Goal: Navigation & Orientation: Find specific page/section

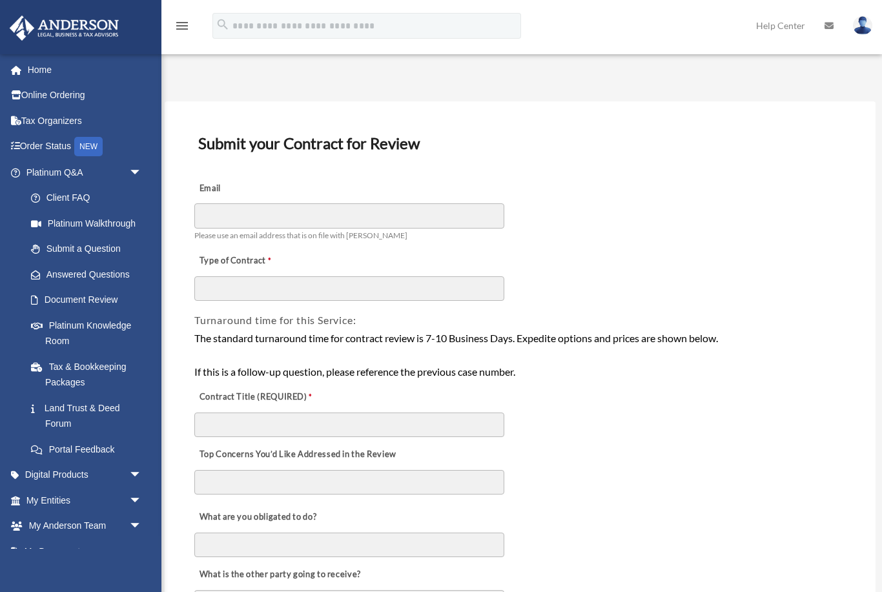
scroll to position [23, 0]
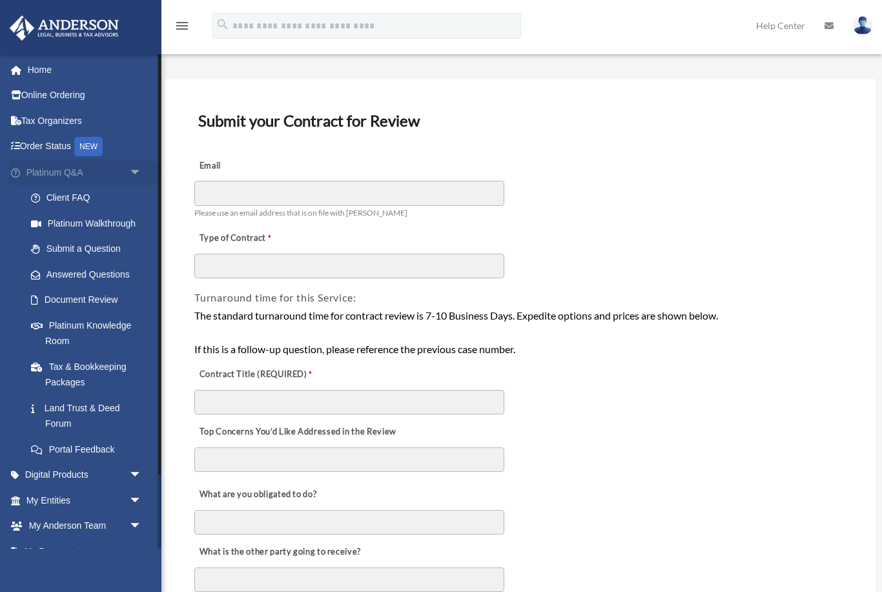
click at [112, 178] on link "Platinum Q&A arrow_drop_down" at bounding box center [85, 173] width 152 height 26
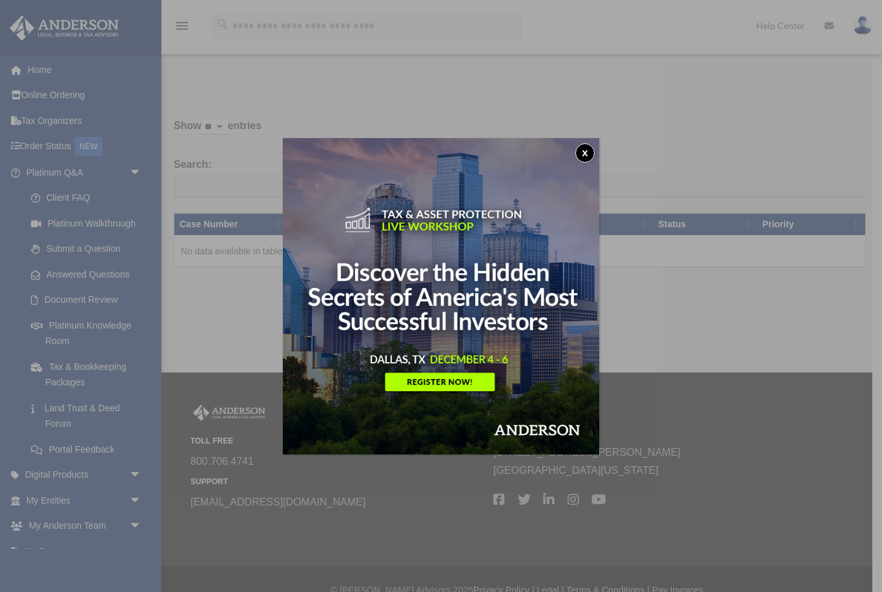
click at [589, 155] on button "x" at bounding box center [584, 152] width 19 height 19
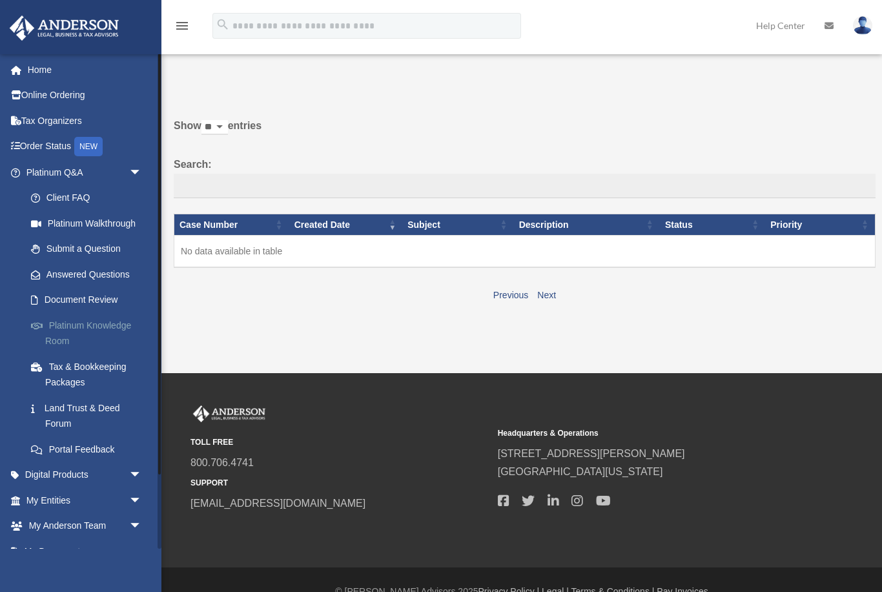
scroll to position [4, 0]
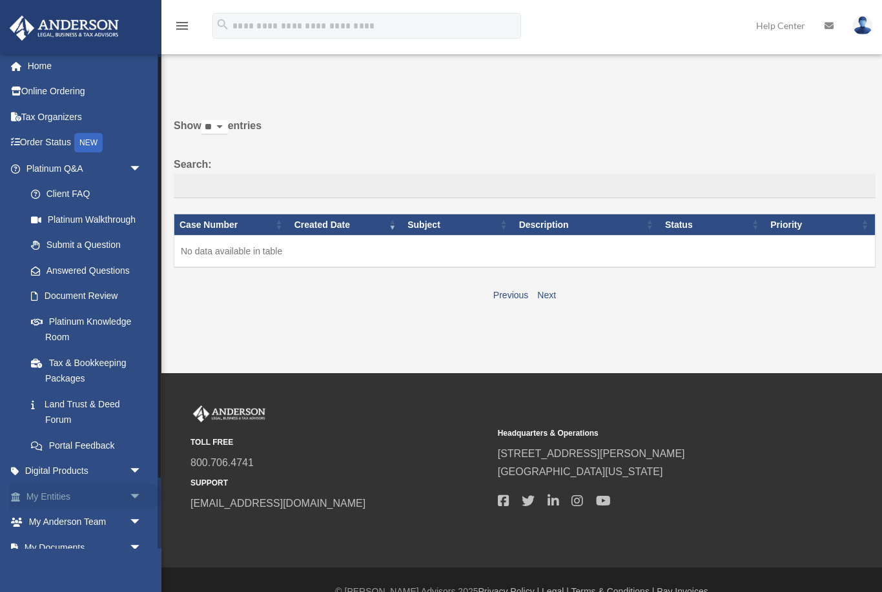
click at [110, 484] on link "My Entities arrow_drop_down" at bounding box center [85, 497] width 152 height 26
click at [136, 493] on span "arrow_drop_down" at bounding box center [142, 497] width 26 height 26
click at [101, 490] on link "My Entities arrow_drop_up" at bounding box center [85, 497] width 152 height 26
click at [86, 510] on link "Overview" at bounding box center [89, 523] width 143 height 26
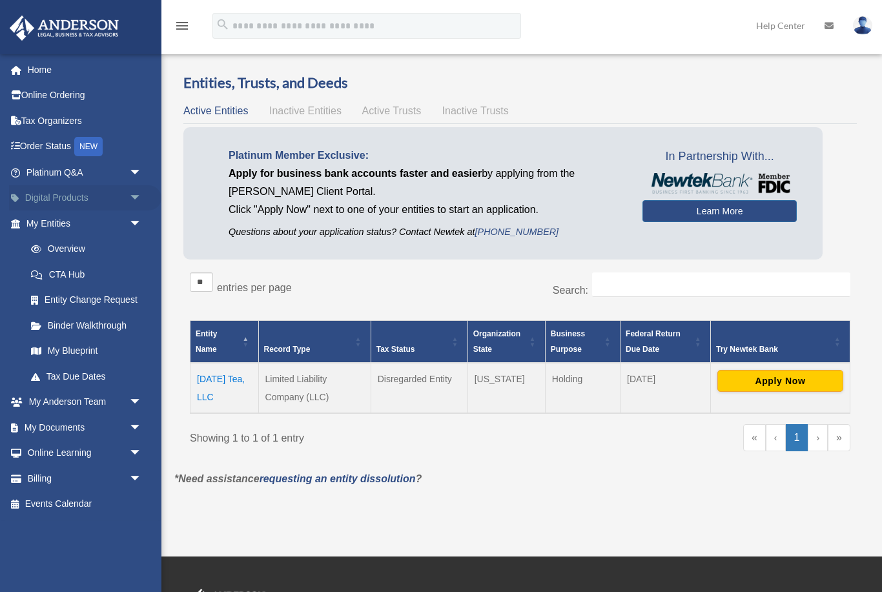
click at [138, 201] on span "arrow_drop_down" at bounding box center [142, 198] width 26 height 26
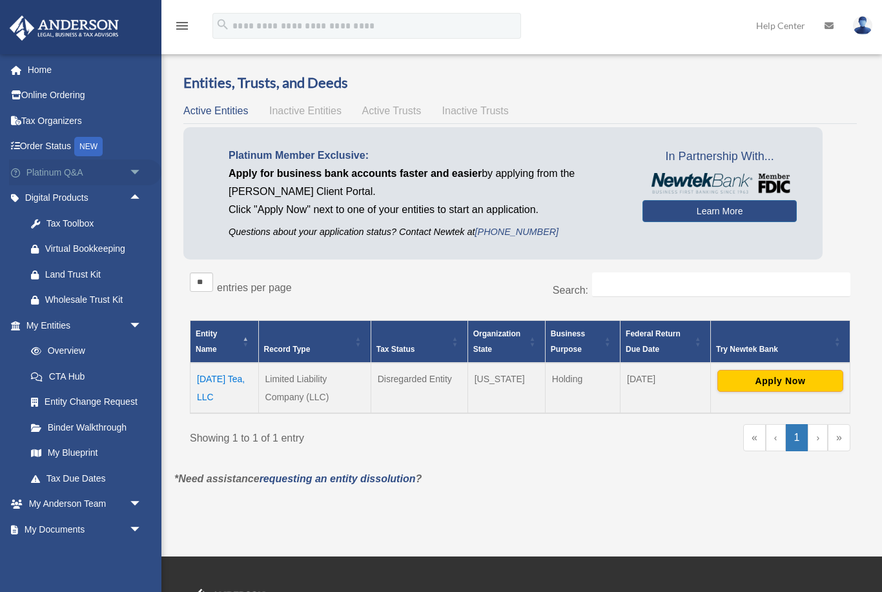
click at [143, 168] on span "arrow_drop_down" at bounding box center [142, 173] width 26 height 26
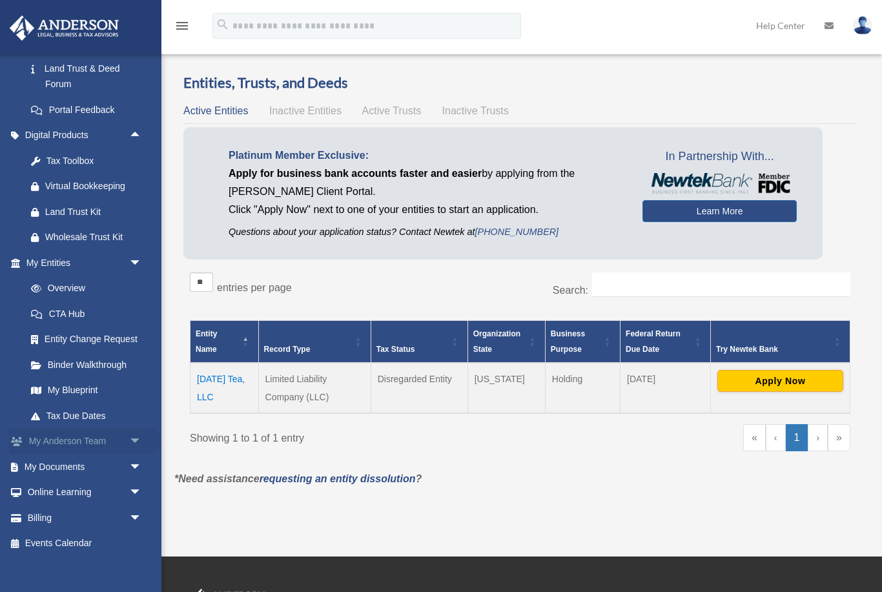
scroll to position [339, 0]
click at [140, 430] on span "arrow_drop_down" at bounding box center [142, 443] width 26 height 26
click at [136, 433] on span "arrow_drop_up" at bounding box center [142, 443] width 26 height 26
click at [129, 467] on span "arrow_drop_down" at bounding box center [142, 468] width 26 height 26
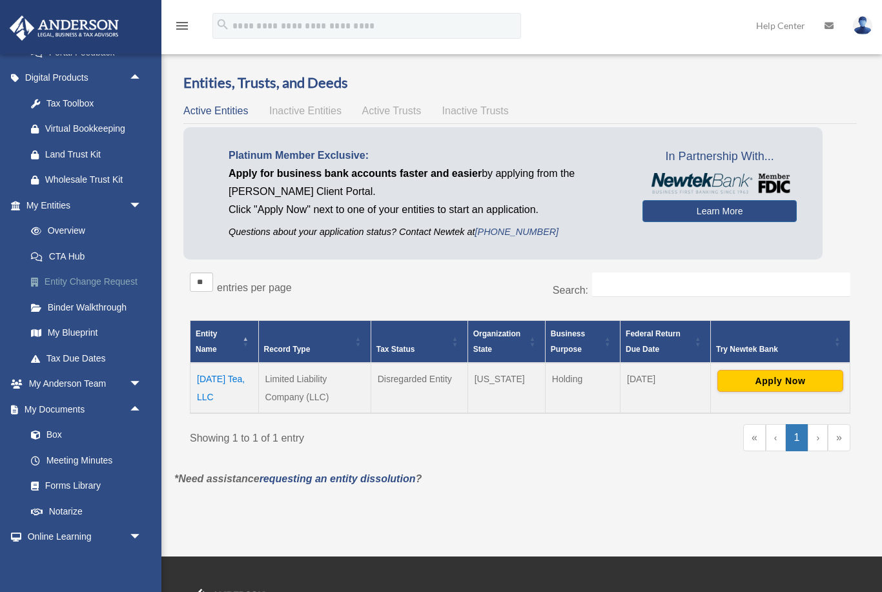
scroll to position [439, 0]
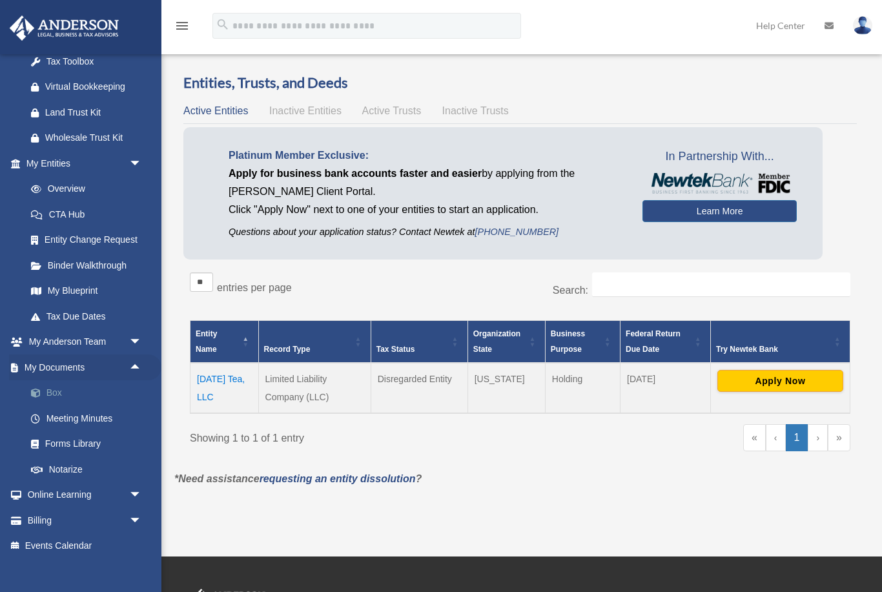
click at [92, 382] on link "Box" at bounding box center [89, 393] width 143 height 26
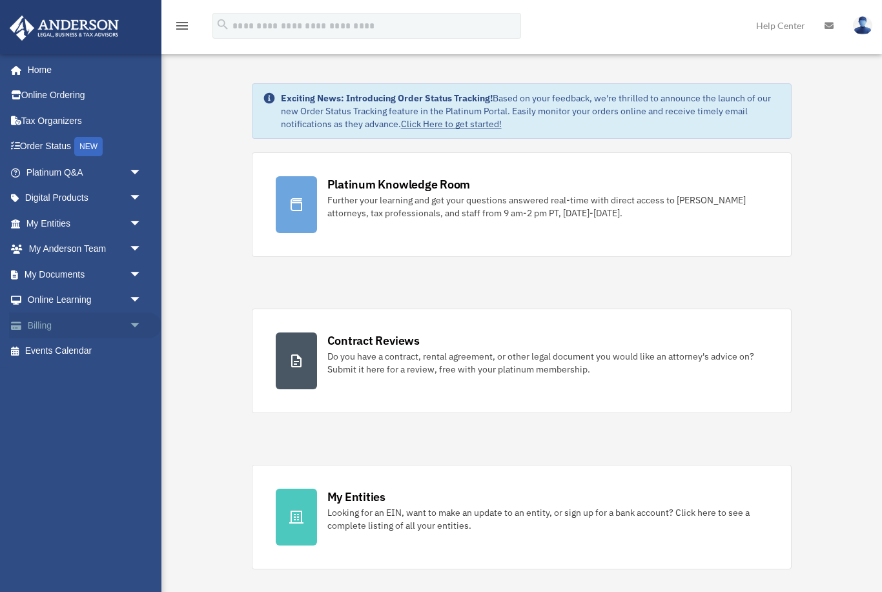
click at [135, 323] on span "arrow_drop_down" at bounding box center [142, 326] width 26 height 26
click at [129, 267] on span "arrow_drop_down" at bounding box center [142, 275] width 26 height 26
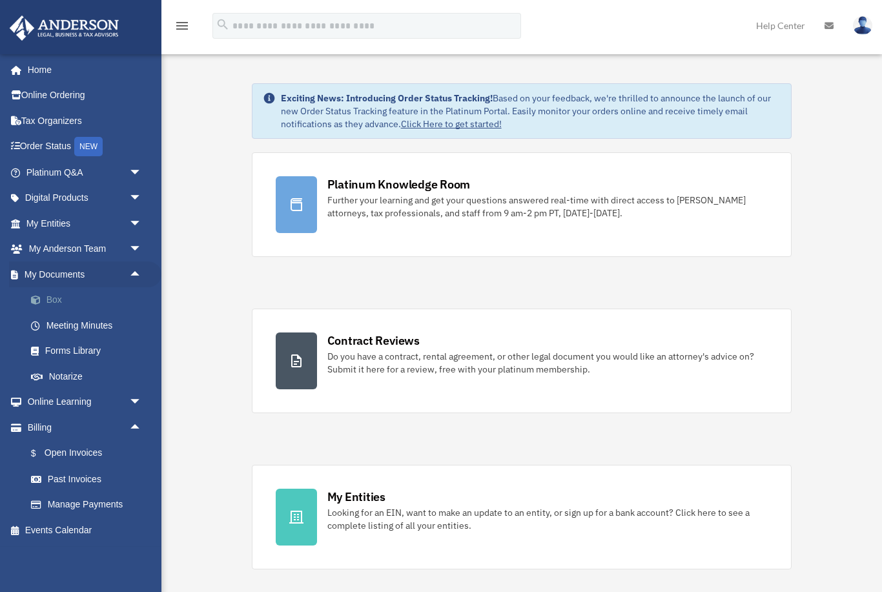
click at [114, 289] on link "Box" at bounding box center [89, 300] width 143 height 26
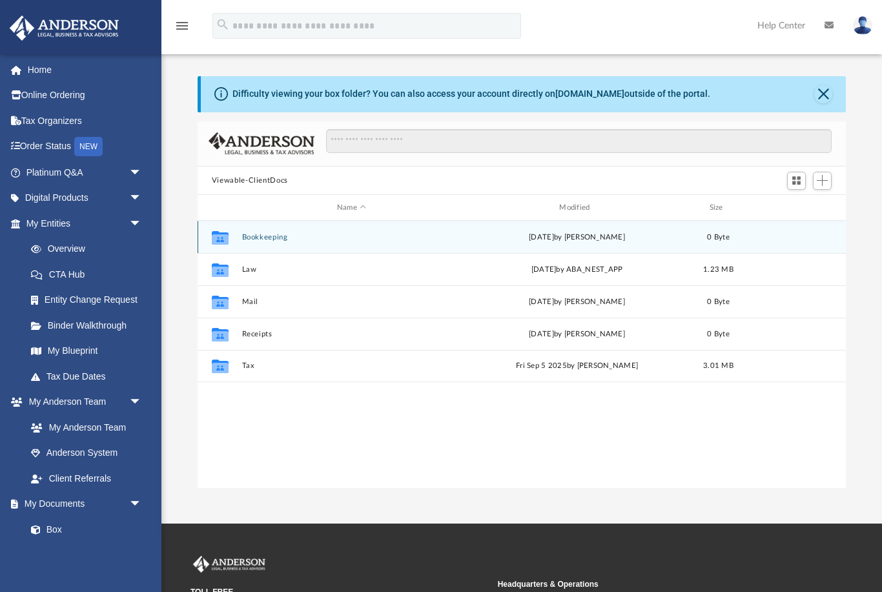
scroll to position [294, 649]
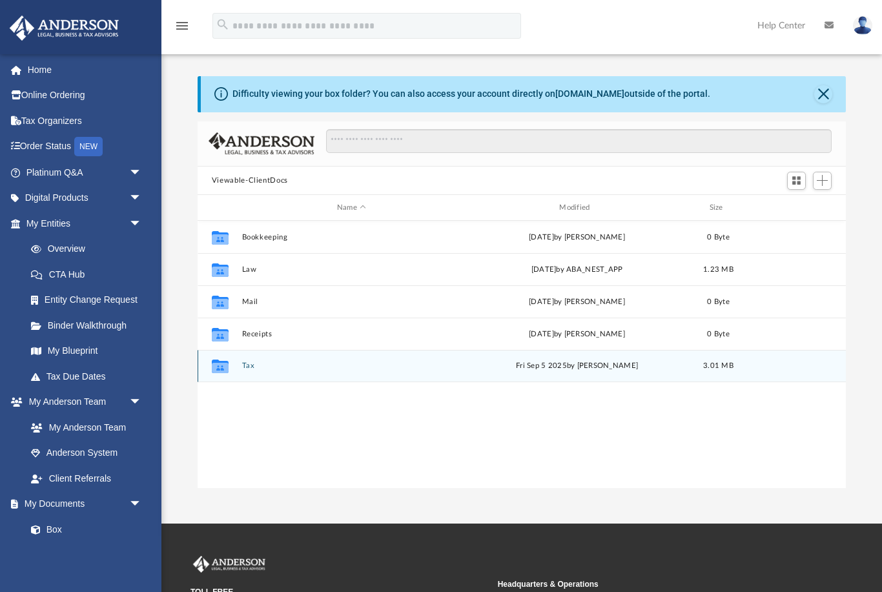
click at [417, 381] on div "Collaborated Folder Tax [DATE] by Caitie Glass 3.01 MB" at bounding box center [522, 366] width 648 height 32
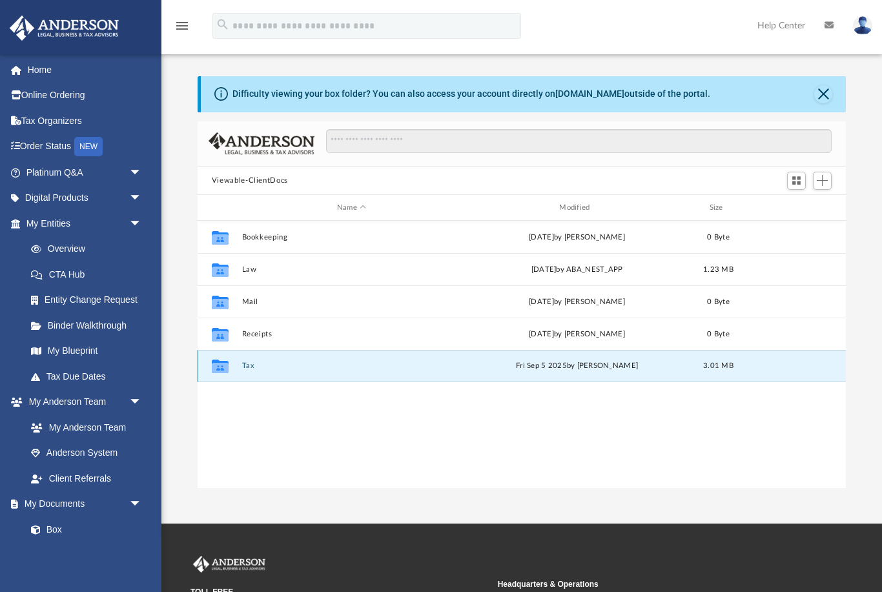
click at [316, 373] on div "Collaborated Folder Tax [DATE] by Caitie Glass 3.01 MB" at bounding box center [522, 366] width 648 height 32
click at [228, 368] on icon "grid" at bounding box center [220, 368] width 17 height 10
click at [214, 362] on icon "grid" at bounding box center [220, 367] width 17 height 14
click at [242, 361] on div "Collaborated Folder Tax Fri Sep 5 2025 by Caitie Glass 3.01 MB" at bounding box center [522, 366] width 648 height 32
click at [234, 364] on div "Collaborated Folder" at bounding box center [220, 366] width 32 height 21
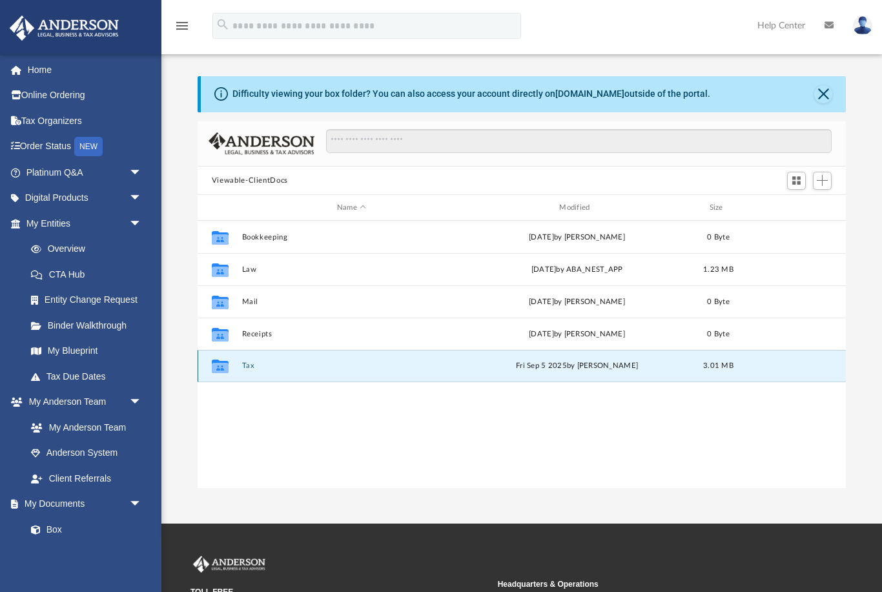
click at [238, 376] on div "Collaborated Folder Tax Fri Sep 5 2025 by Caitie Glass 3.01 MB" at bounding box center [522, 366] width 648 height 32
click at [227, 373] on icon "Collaborated Folder" at bounding box center [220, 366] width 21 height 21
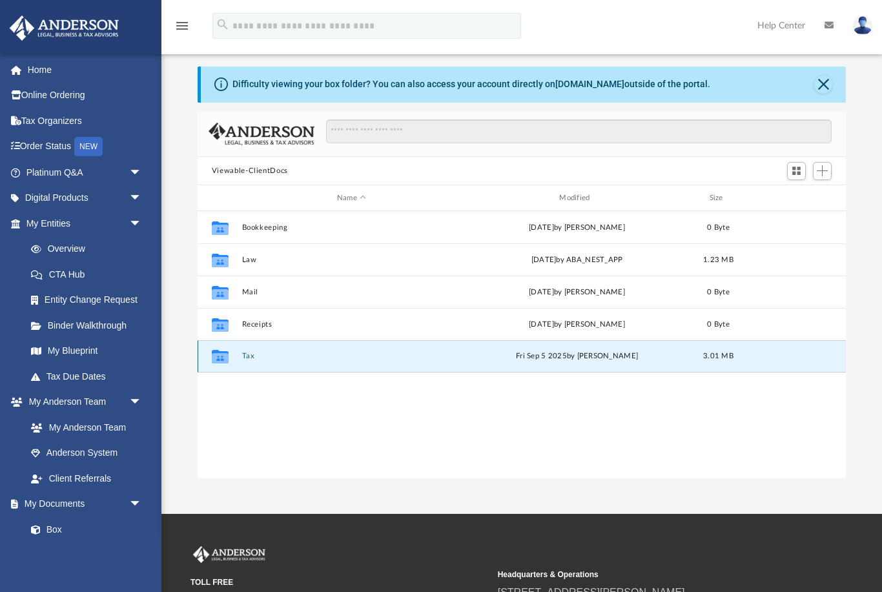
click at [273, 355] on button "Tax" at bounding box center [352, 357] width 220 height 8
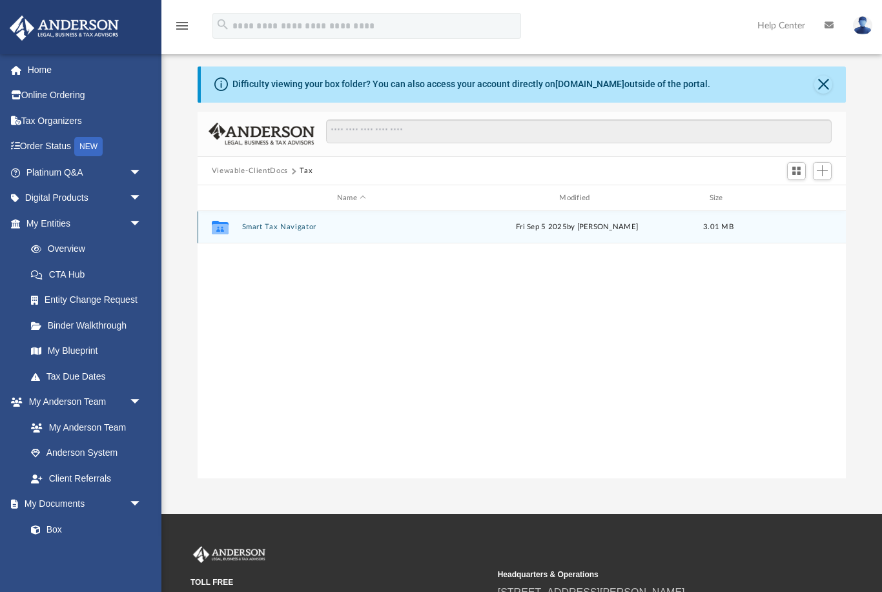
click at [266, 236] on div "Collaborated Folder Smart Tax Navigator Fri Sep 5 2025 by Caitie Glass 3.01 MB" at bounding box center [522, 227] width 648 height 32
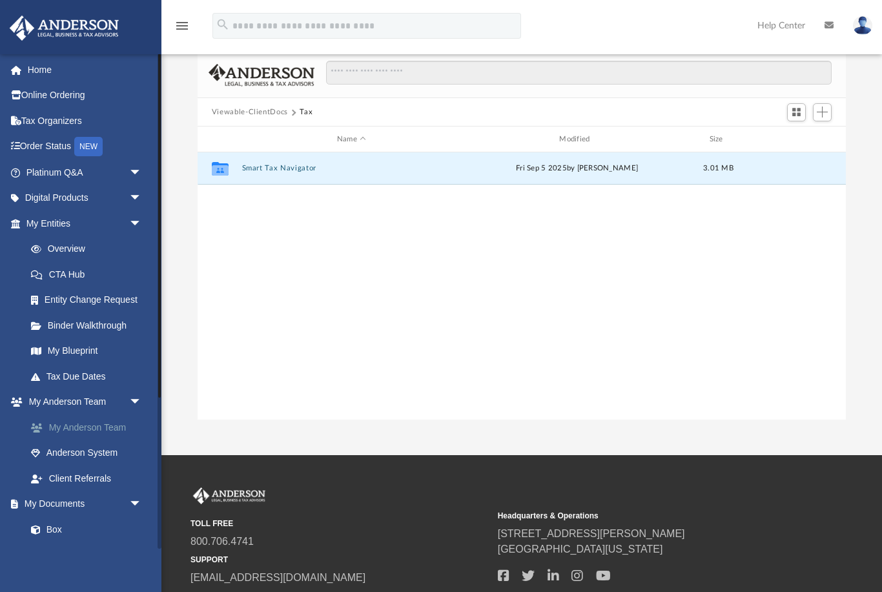
click at [119, 419] on link "My Anderson Team" at bounding box center [89, 428] width 143 height 26
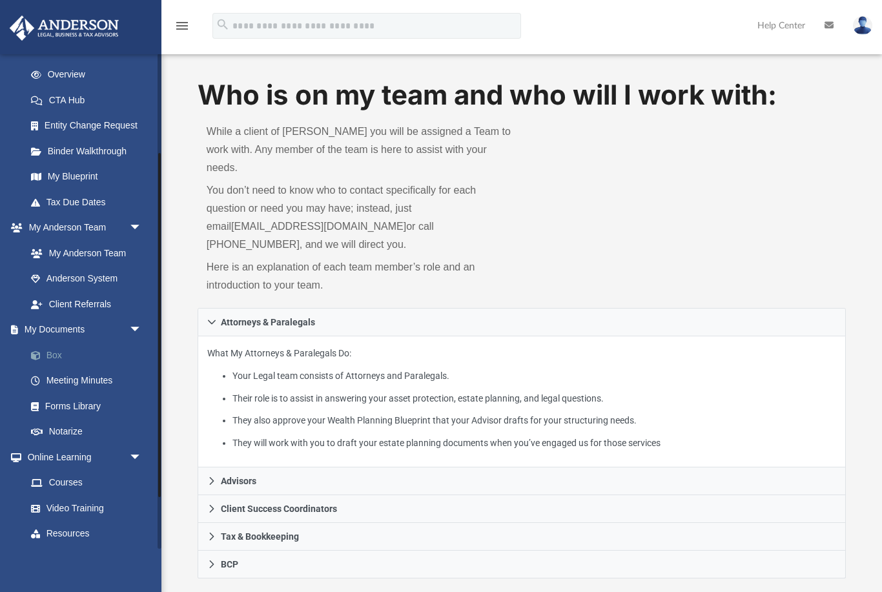
scroll to position [203, 0]
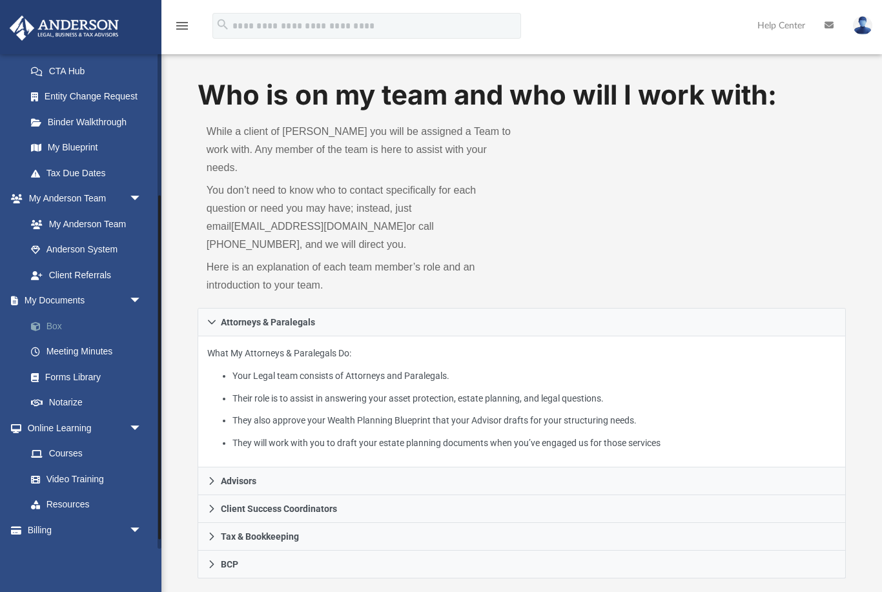
click at [79, 326] on link "Box" at bounding box center [89, 326] width 143 height 26
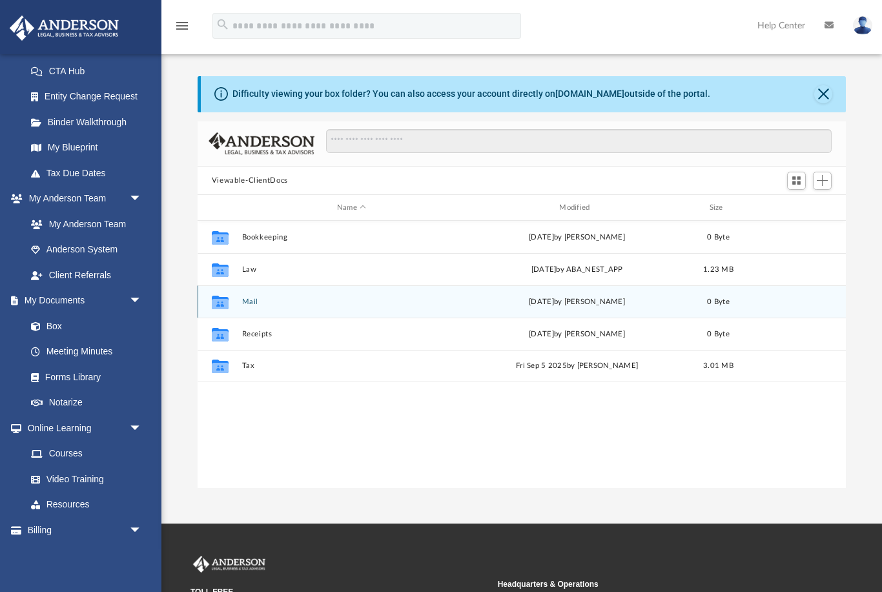
scroll to position [294, 649]
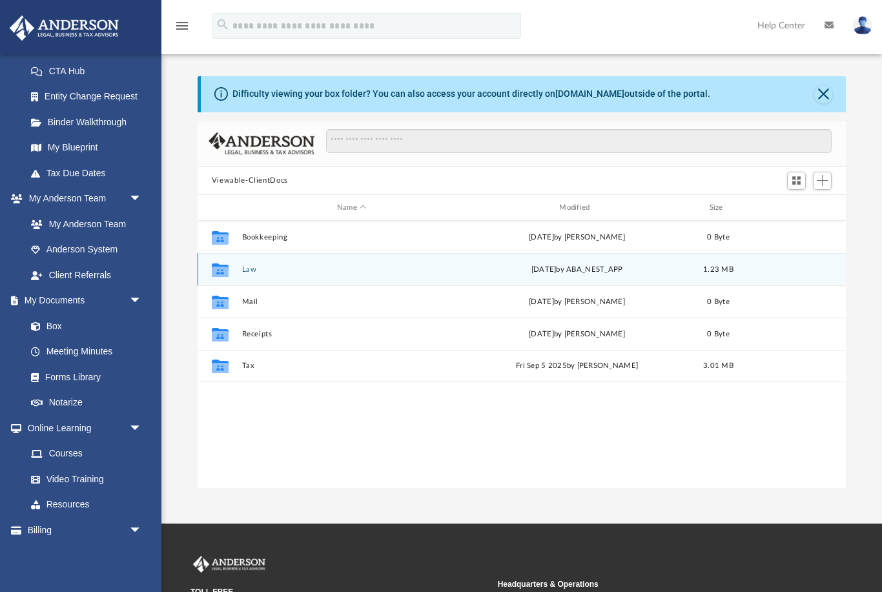
click at [366, 278] on div "Collaborated Folder Law Wed Sep 10 2025 by ABA_NEST_APP 1.23 MB" at bounding box center [522, 269] width 648 height 32
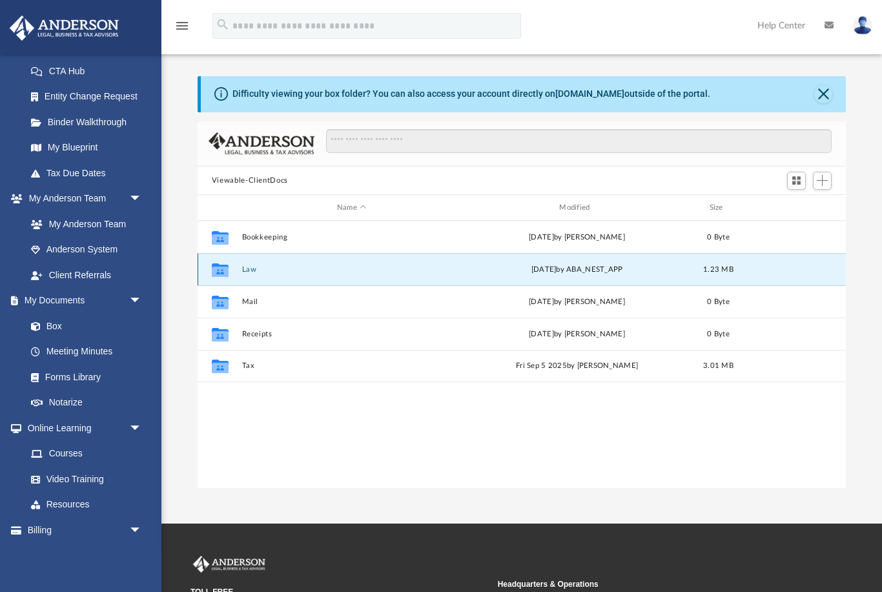
click at [242, 275] on div "Collaborated Folder Law Wed Sep 10 2025 by ABA_NEST_APP 1.23 MB" at bounding box center [522, 269] width 648 height 32
click at [244, 272] on button "Law" at bounding box center [352, 269] width 220 height 8
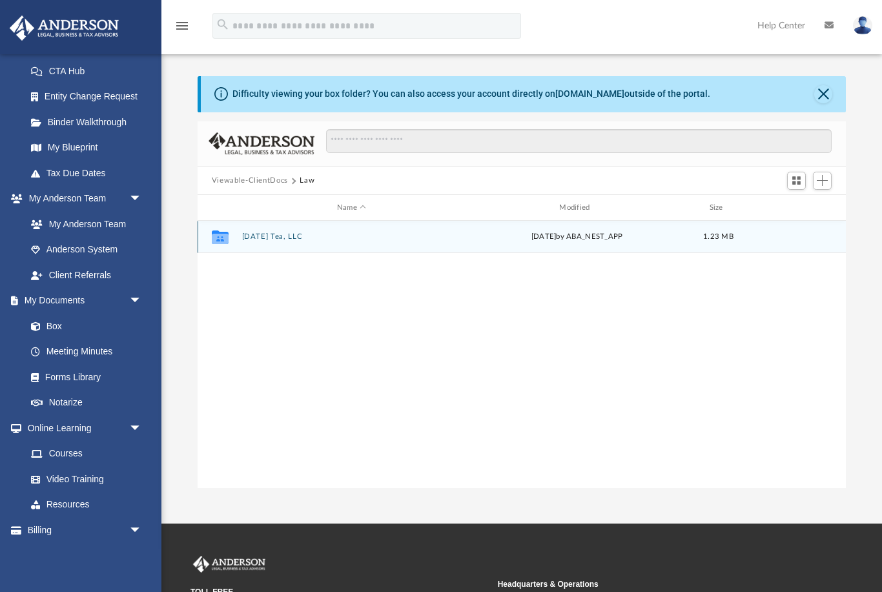
click at [259, 241] on button "Sunday Tea, LLC" at bounding box center [352, 237] width 220 height 8
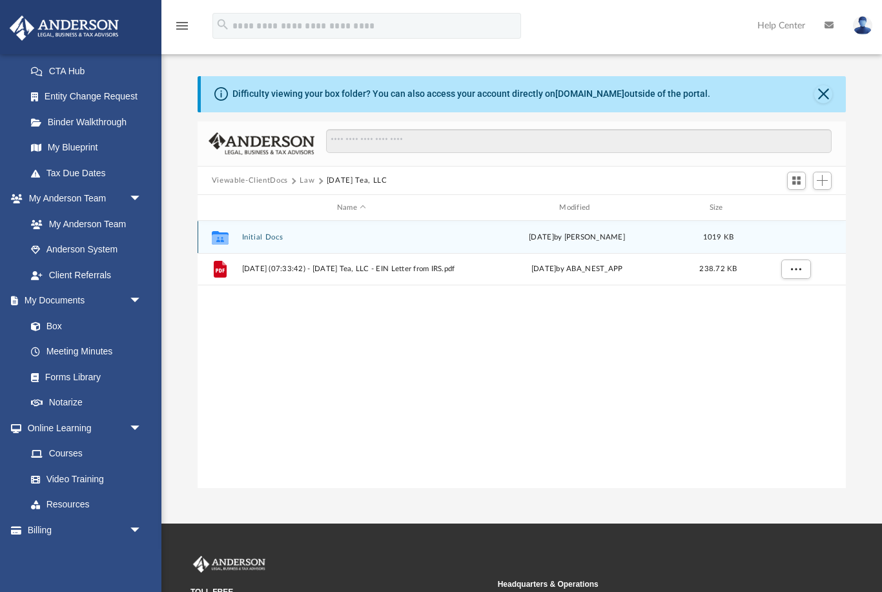
click at [267, 236] on button "Initial Docs" at bounding box center [352, 237] width 220 height 8
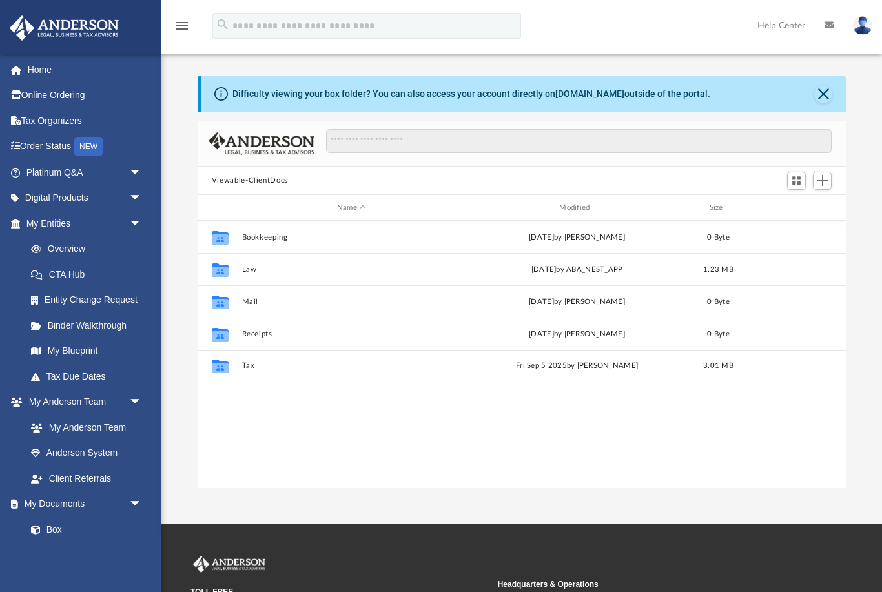
scroll to position [294, 649]
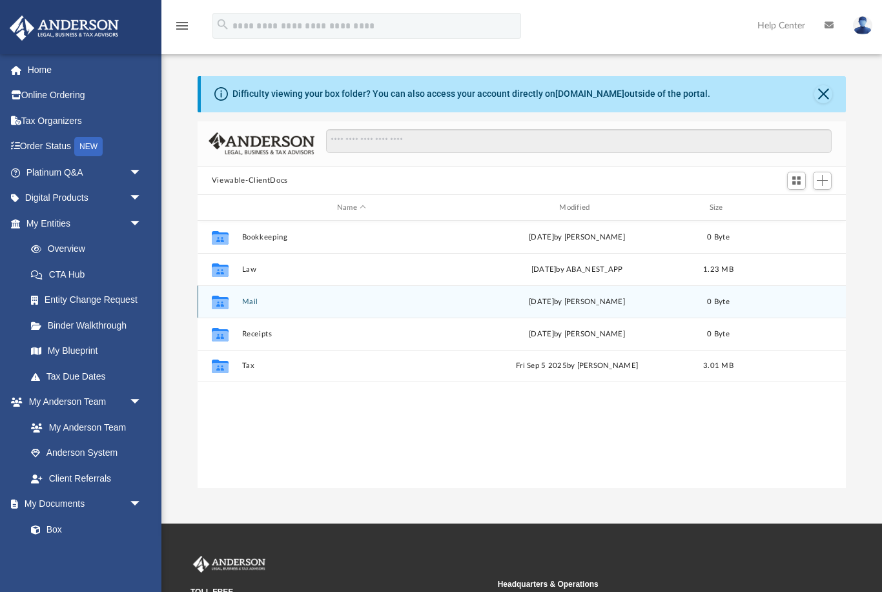
click at [262, 306] on button "Mail" at bounding box center [352, 302] width 220 height 8
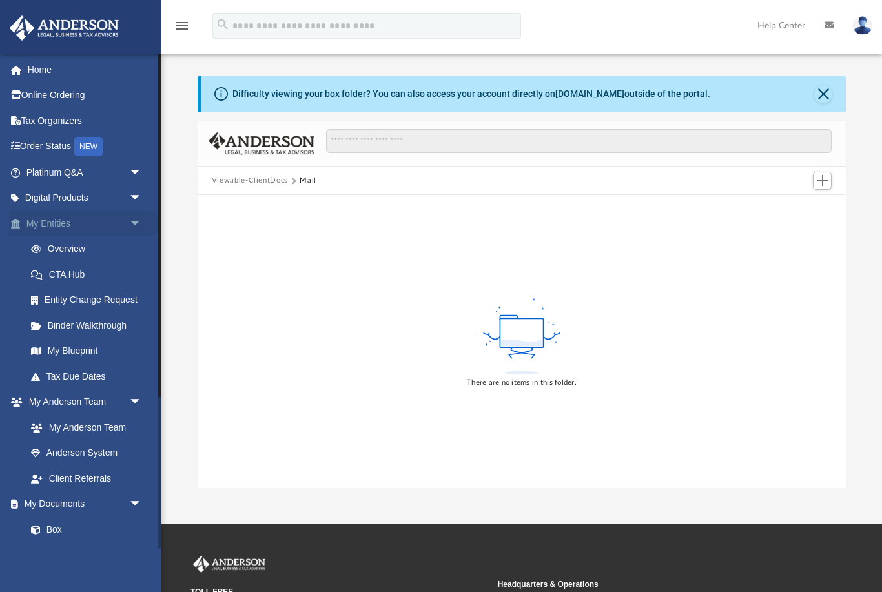
scroll to position [0, 0]
click at [101, 226] on link "My Entities arrow_drop_down" at bounding box center [85, 224] width 152 height 26
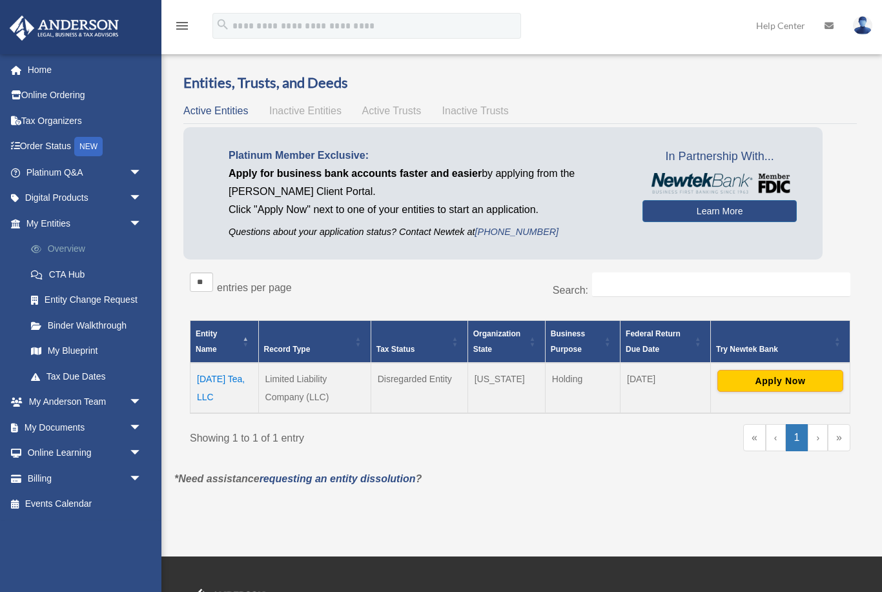
click at [81, 251] on link "Overview" at bounding box center [89, 249] width 143 height 26
click at [119, 59] on link "Home" at bounding box center [85, 70] width 152 height 26
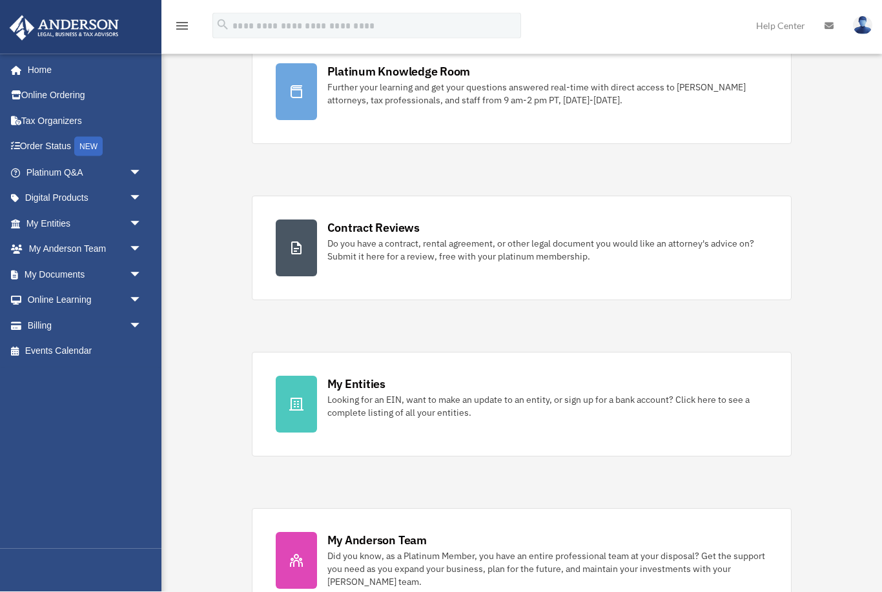
scroll to position [111, 0]
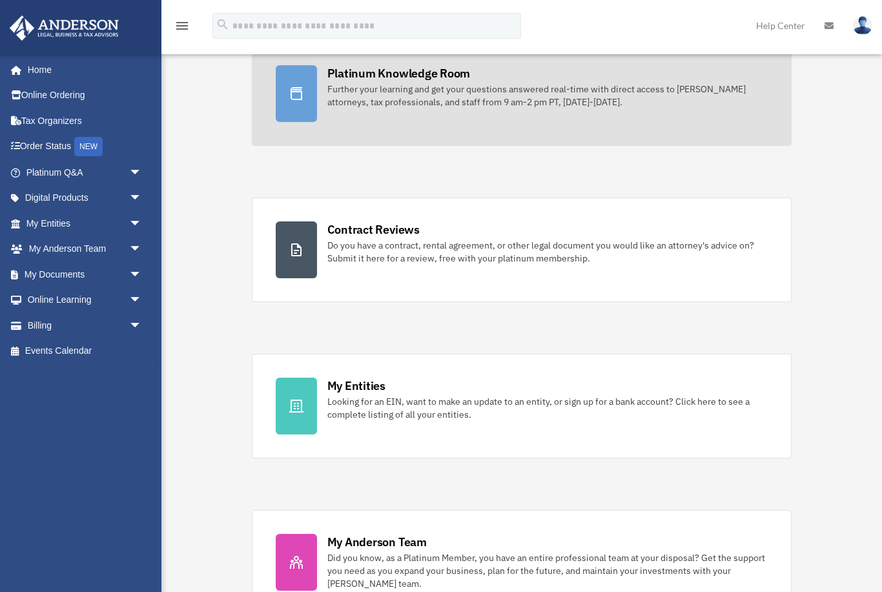
click at [297, 118] on div at bounding box center [296, 93] width 41 height 57
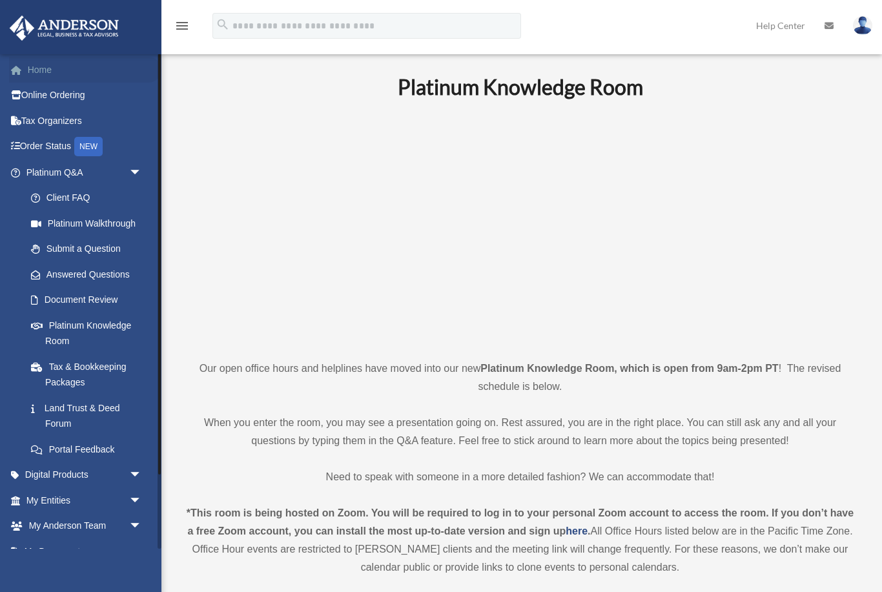
click at [73, 74] on link "Home" at bounding box center [85, 70] width 152 height 26
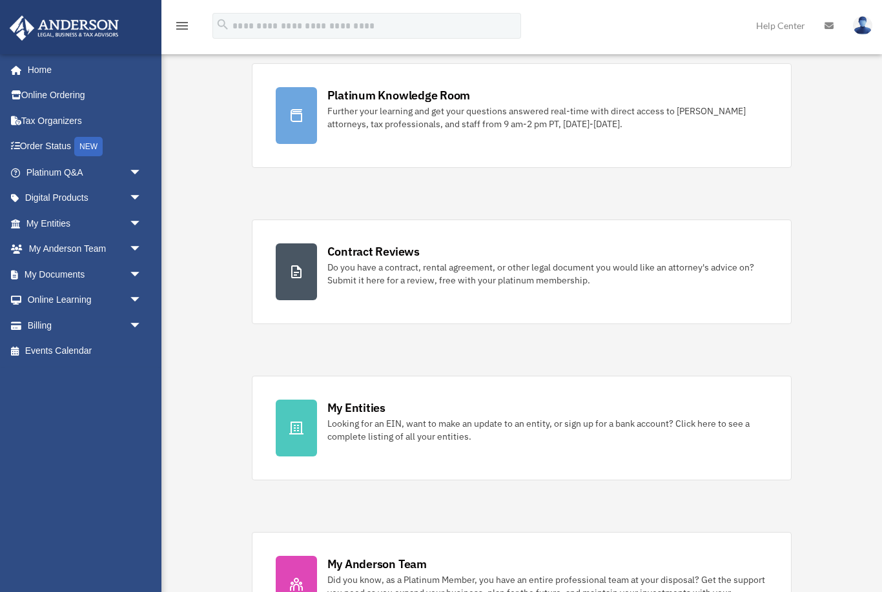
scroll to position [119, 0]
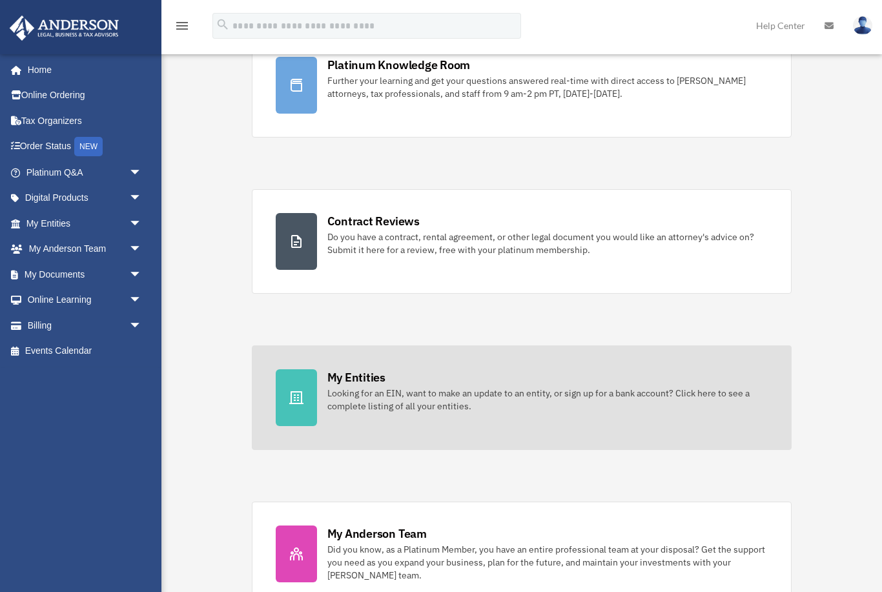
click at [407, 368] on link "My Entities Looking for an EIN, want to make an update to an entity, or sign up…" at bounding box center [522, 398] width 541 height 105
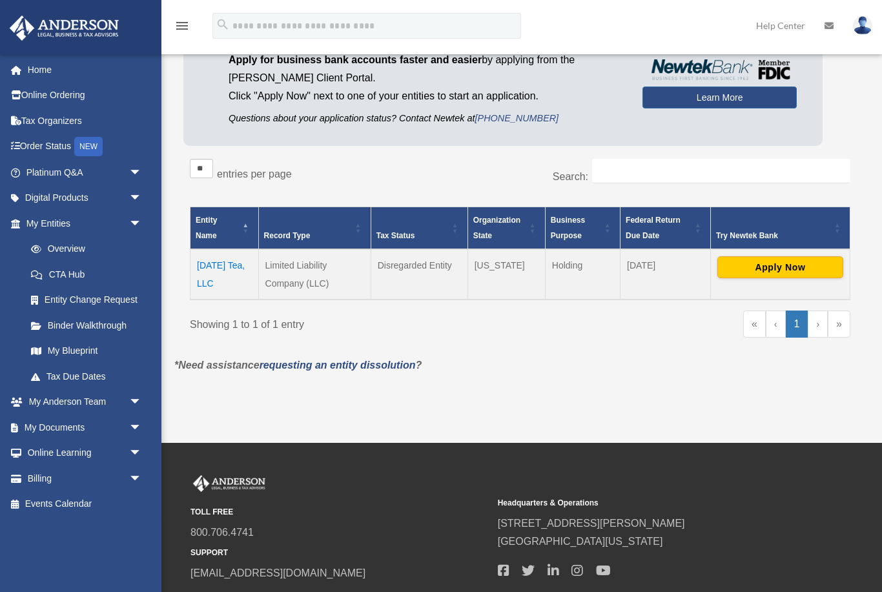
scroll to position [163, 0]
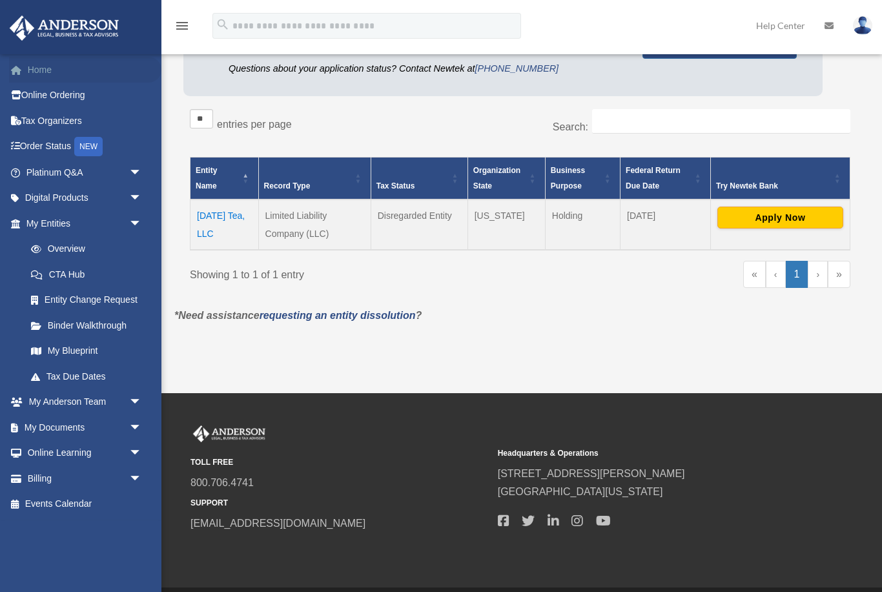
click at [92, 73] on link "Home" at bounding box center [85, 70] width 152 height 26
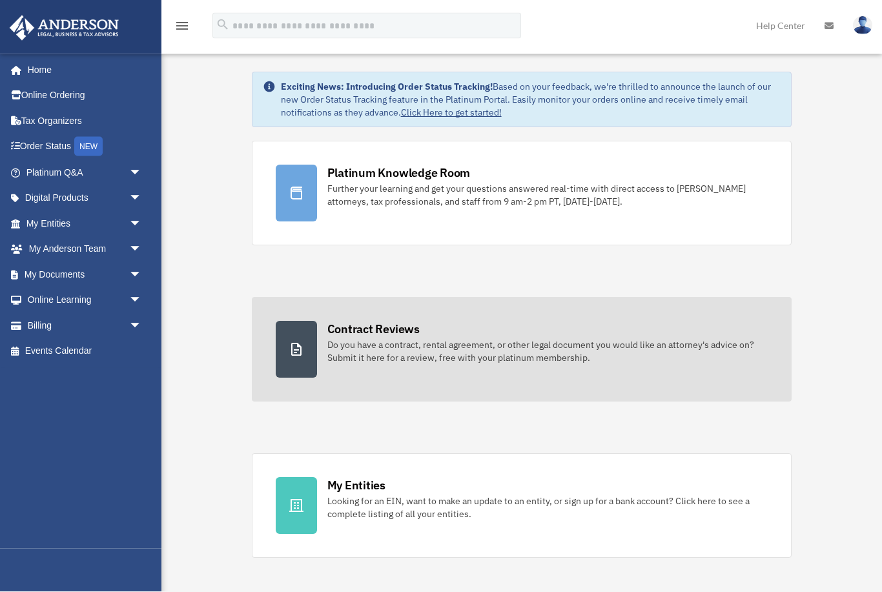
scroll to position [12, 0]
click at [514, 358] on div "Do you have a contract, rental agreement, or other legal document you would lik…" at bounding box center [547, 351] width 441 height 26
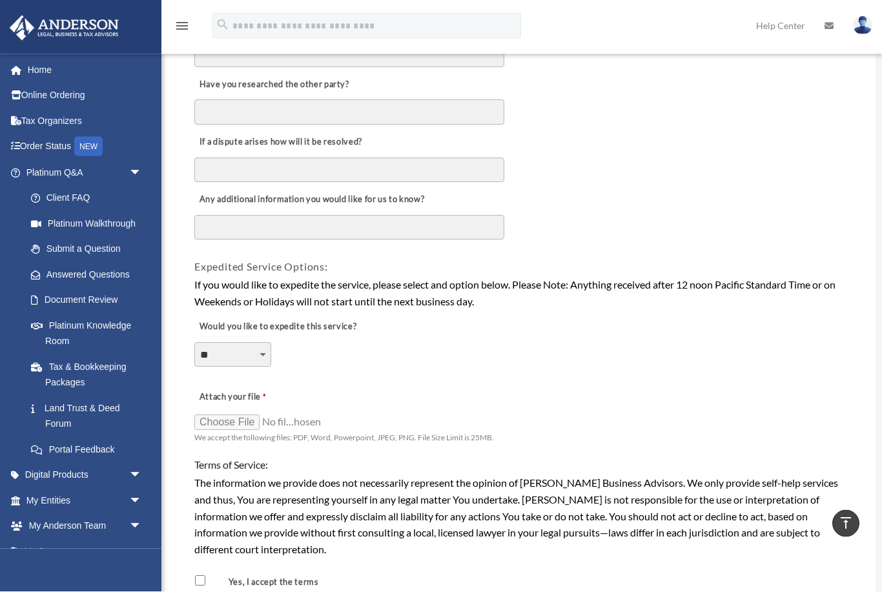
scroll to position [721, 0]
click at [271, 355] on div "**********" at bounding box center [232, 360] width 77 height 37
drag, startPoint x: 382, startPoint y: 369, endPoint x: 87, endPoint y: 78, distance: 414.7
click at [87, 78] on link "Home" at bounding box center [85, 70] width 152 height 26
click at [88, 76] on link "Home" at bounding box center [85, 70] width 152 height 26
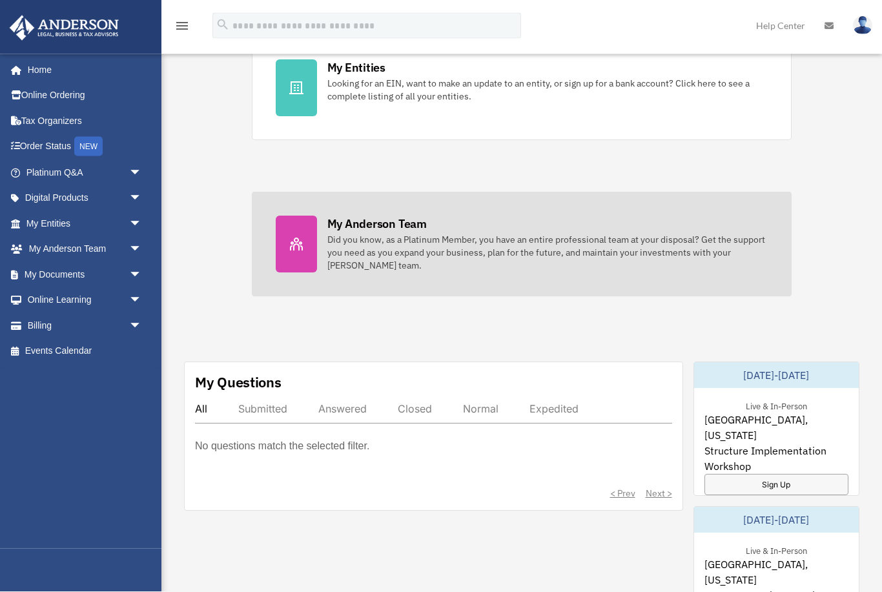
scroll to position [430, 0]
click at [451, 270] on div "Did you know, as a Platinum Member, you have an entire professional team at you…" at bounding box center [547, 252] width 441 height 39
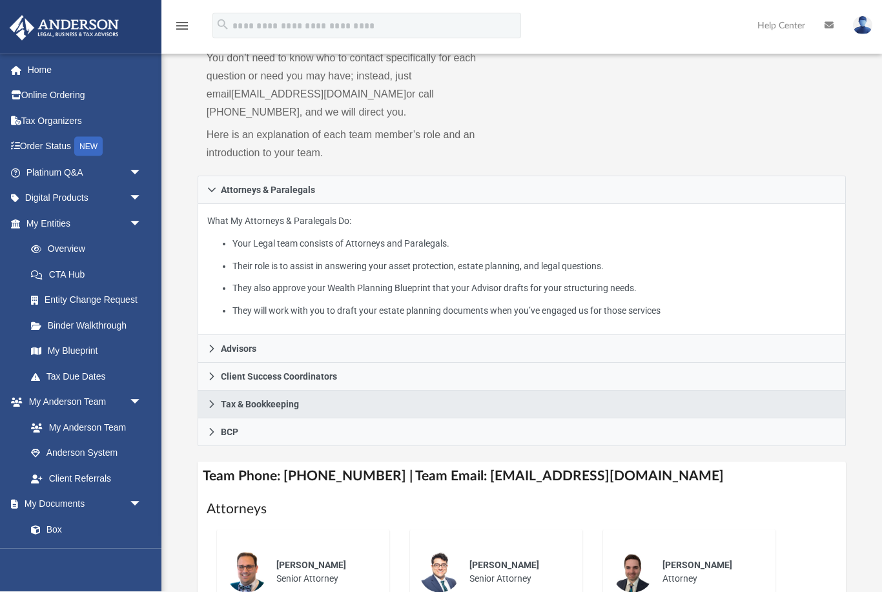
scroll to position [150, 0]
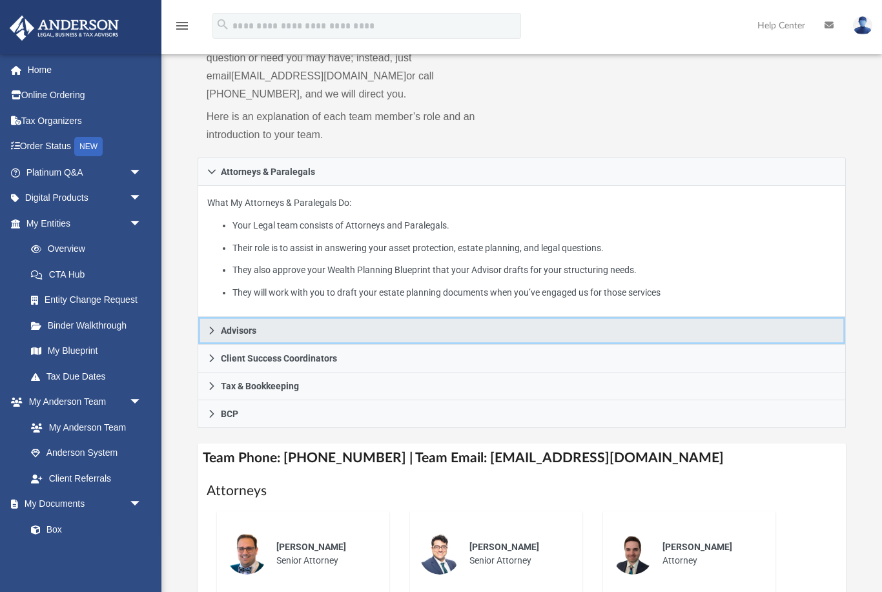
click at [354, 317] on link "Advisors" at bounding box center [522, 331] width 648 height 28
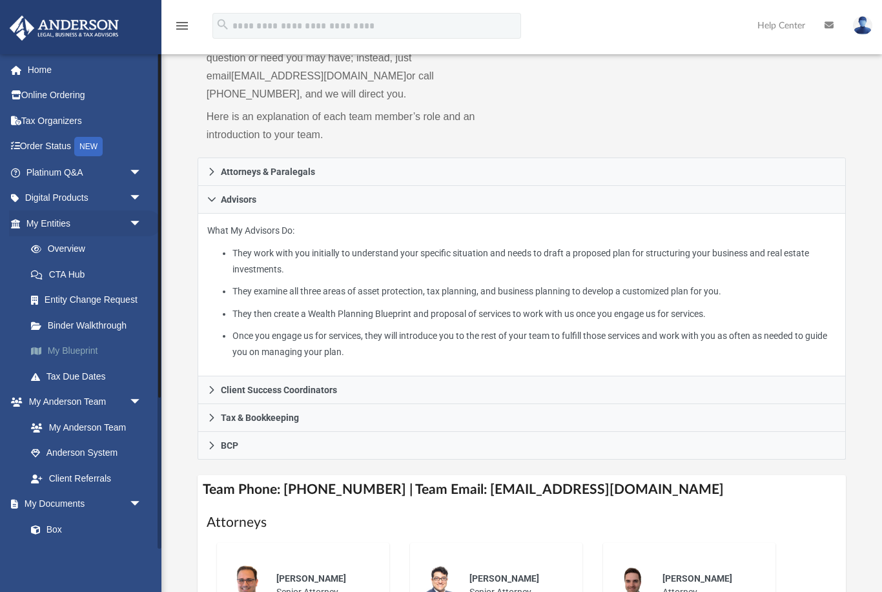
click at [118, 351] on link "My Blueprint" at bounding box center [89, 351] width 143 height 26
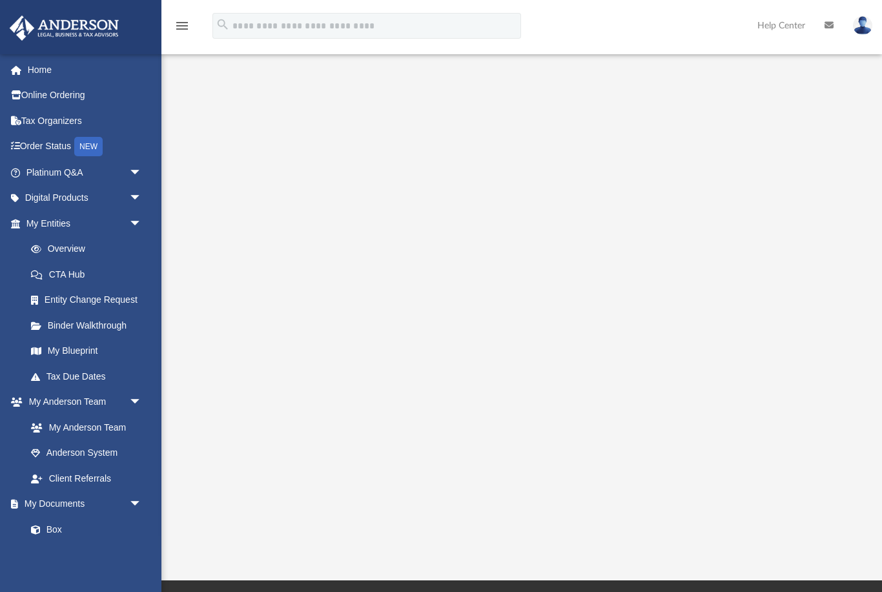
scroll to position [22, 0]
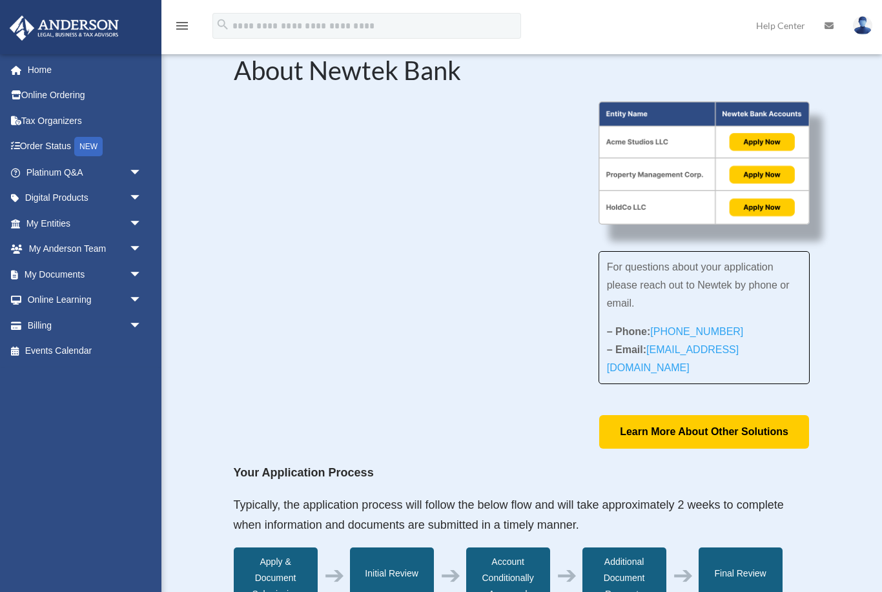
click at [495, 402] on div "For questions about your application please reach out to Newtek by phone or ema…" at bounding box center [522, 274] width 577 height 347
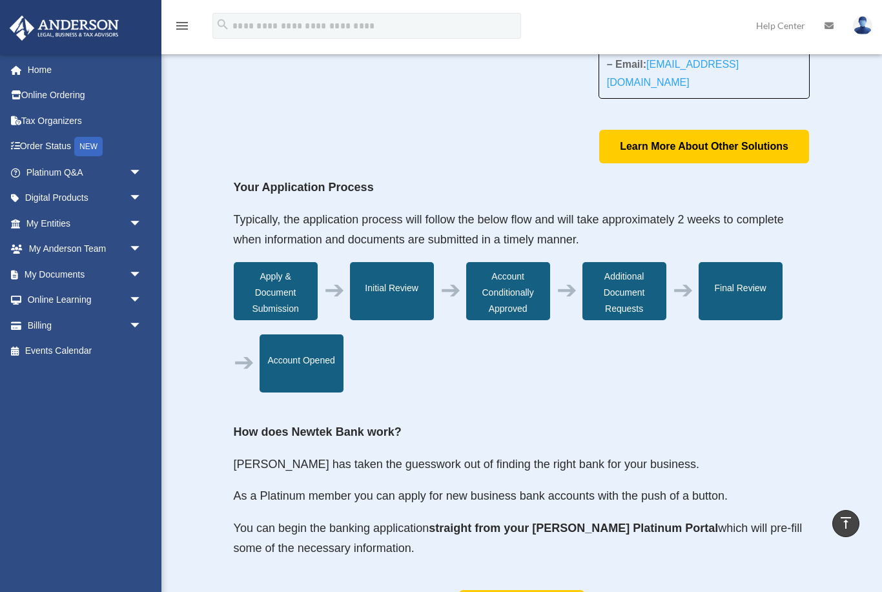
scroll to position [285, 0]
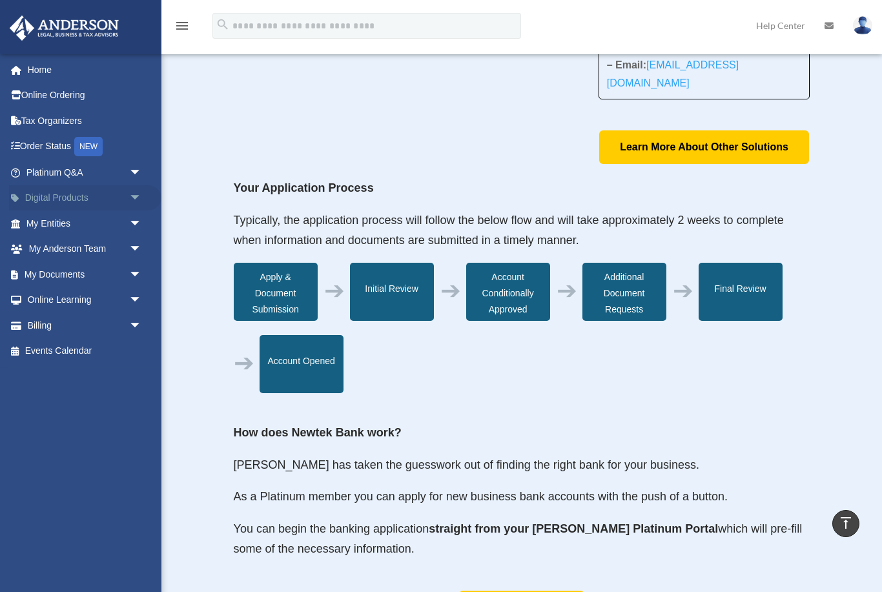
click at [88, 203] on link "Digital Products arrow_drop_down" at bounding box center [85, 198] width 152 height 26
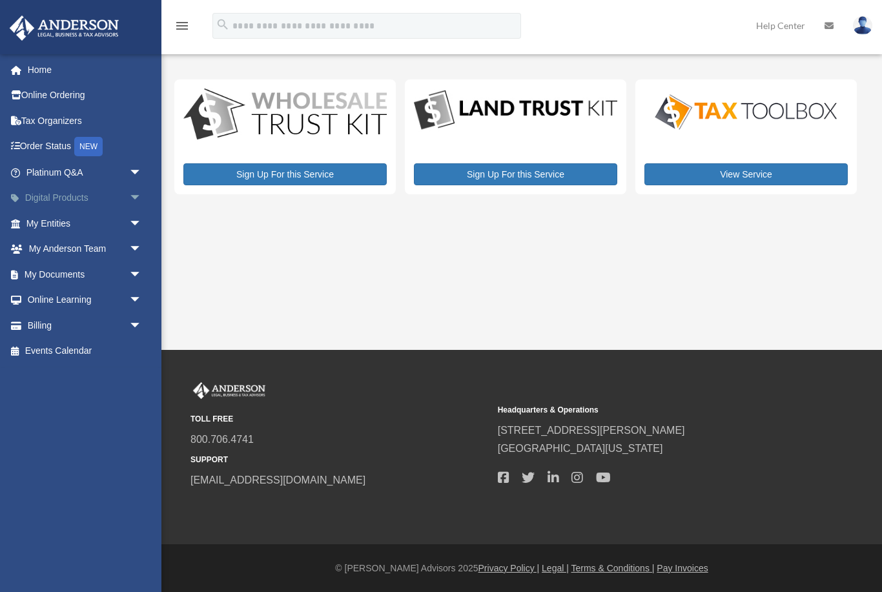
click at [129, 198] on span "arrow_drop_down" at bounding box center [142, 198] width 26 height 26
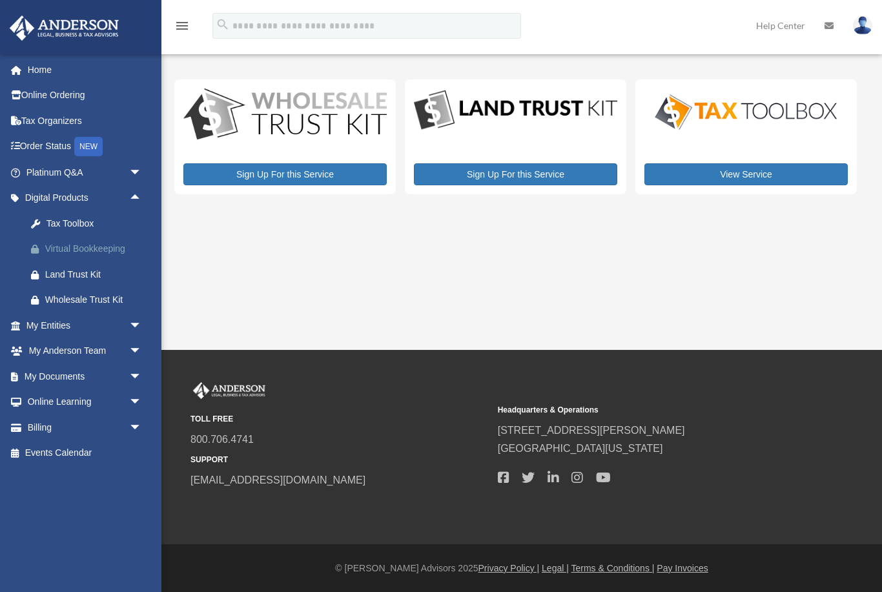
click at [121, 248] on div "Virtual Bookkeeping" at bounding box center [95, 249] width 100 height 16
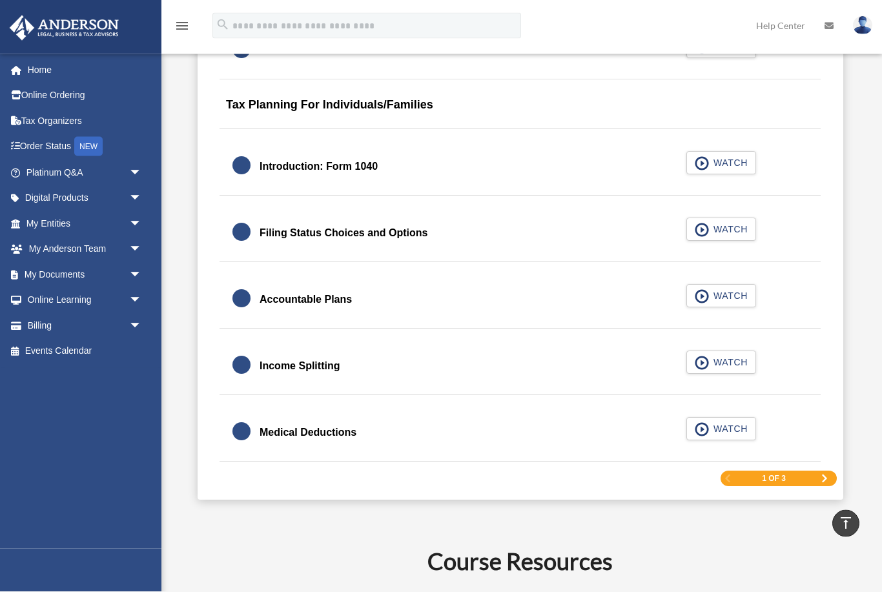
scroll to position [1991, 0]
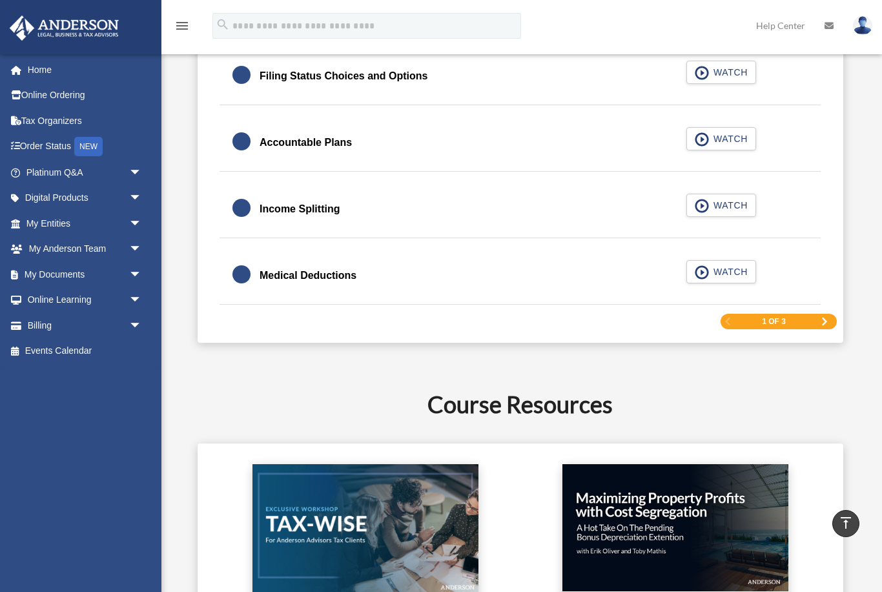
click at [802, 326] on div "1 of 3" at bounding box center [779, 322] width 116 height 16
click at [830, 322] on div "1 of 3" at bounding box center [779, 322] width 116 height 16
drag, startPoint x: 825, startPoint y: 322, endPoint x: 825, endPoint y: 333, distance: 11.0
click at [825, 322] on span "Next Page" at bounding box center [825, 322] width 8 height 8
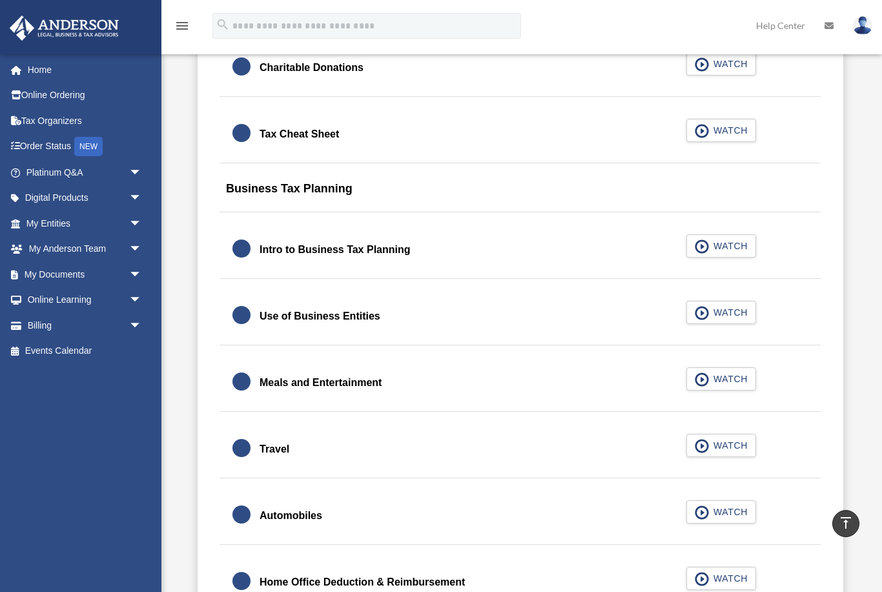
scroll to position [995, 0]
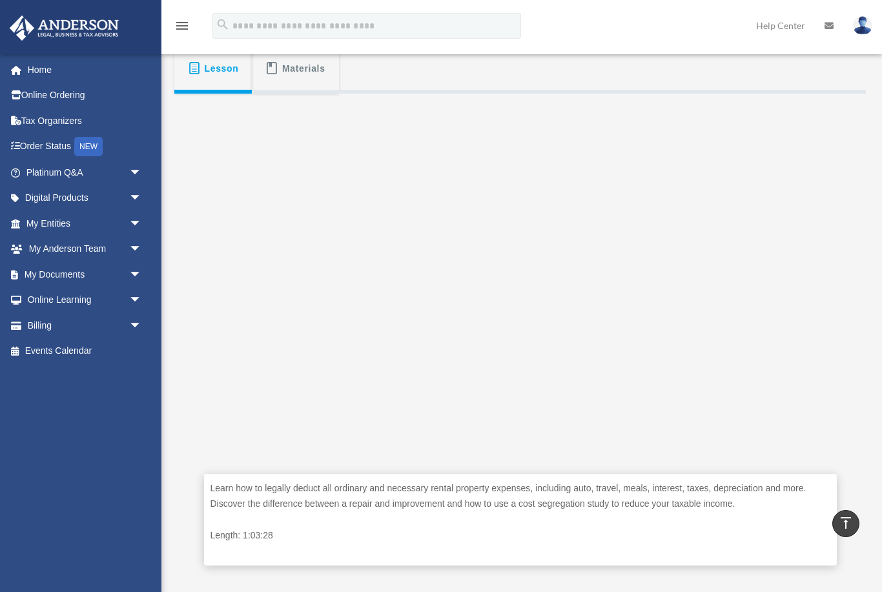
scroll to position [156, 0]
